Goal: Information Seeking & Learning: Learn about a topic

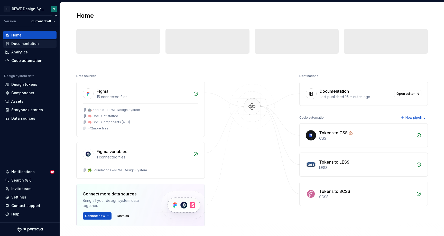
click at [29, 43] on div "Documentation" at bounding box center [24, 43] width 27 height 5
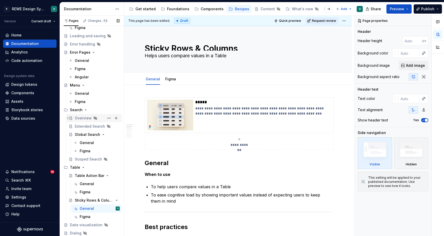
scroll to position [63, 0]
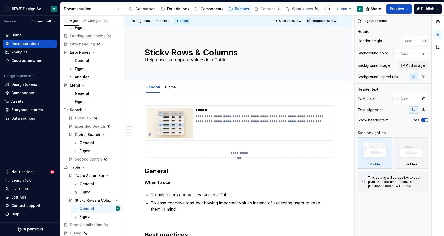
type textarea "*"
click at [26, 51] on div "Analytics" at bounding box center [19, 52] width 16 height 5
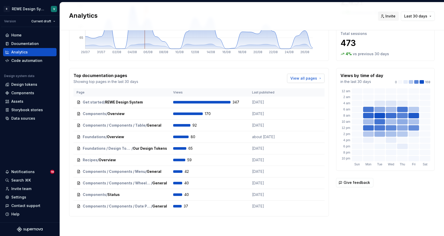
scroll to position [54, 0]
click at [18, 36] on div "Home" at bounding box center [16, 35] width 10 height 5
